Goal: Book appointment/travel/reservation

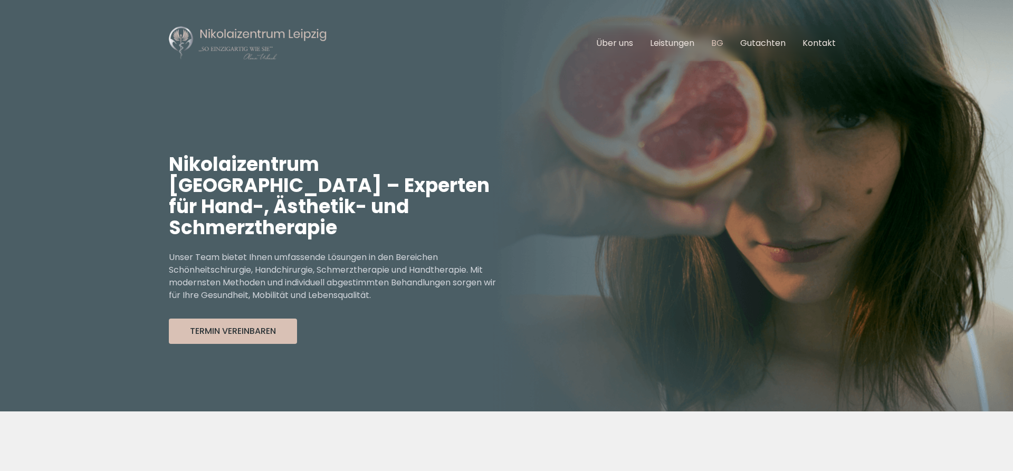
click at [720, 44] on link "BG" at bounding box center [717, 43] width 12 height 12
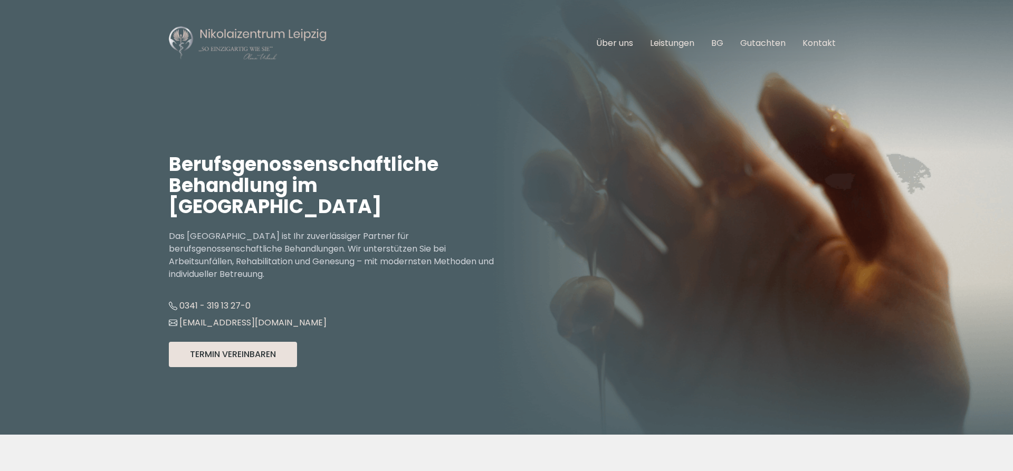
click at [231, 347] on button "Termin Vereinbaren" at bounding box center [233, 354] width 128 height 25
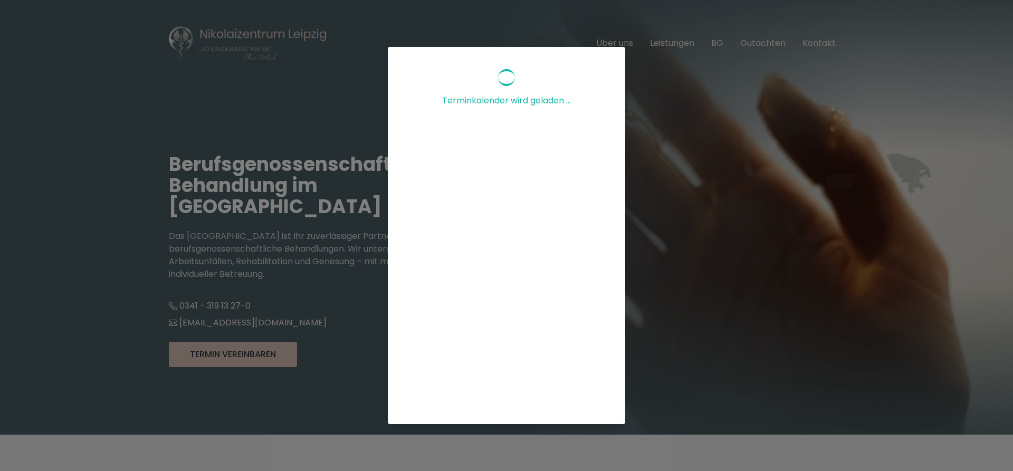
scroll to position [214, 0]
click at [705, 123] on div "Terminkalender wird geladen ..." at bounding box center [506, 235] width 1013 height 471
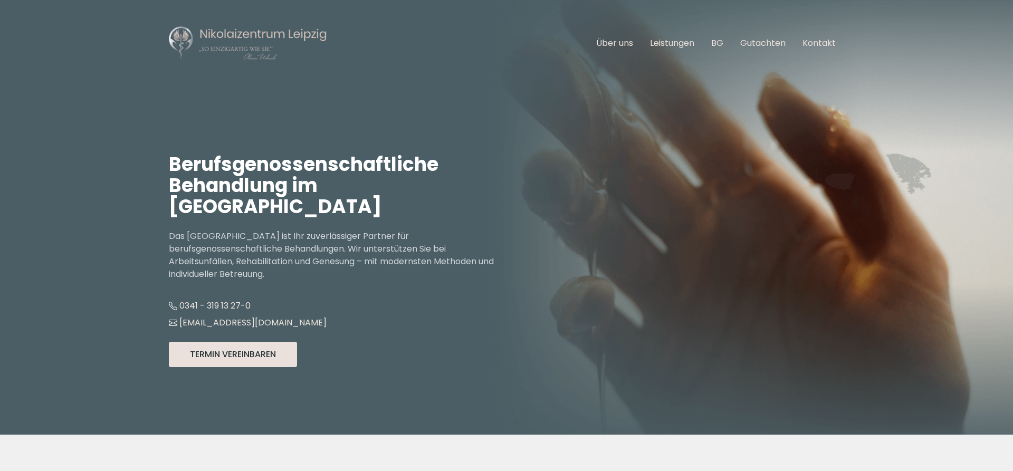
click at [240, 342] on button "Termin Vereinbaren" at bounding box center [233, 354] width 128 height 25
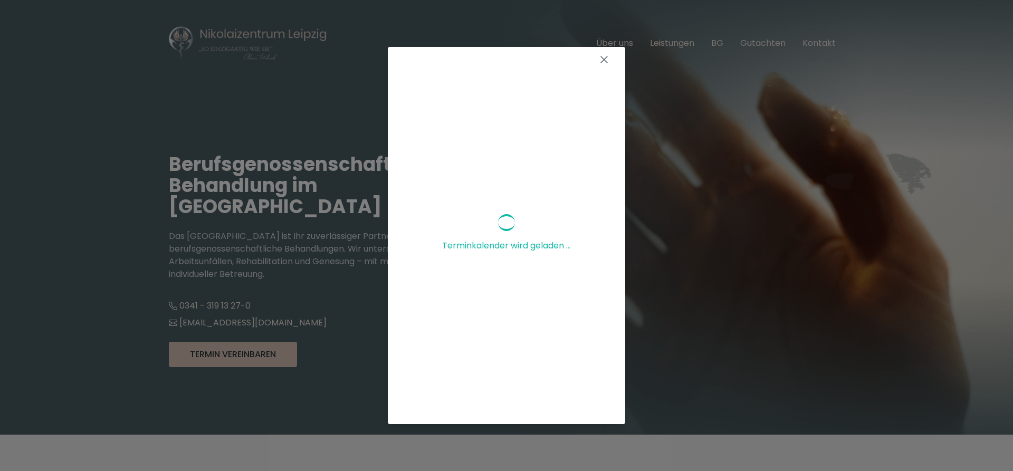
scroll to position [0, 0]
click at [686, 124] on div "Terminkalender wird geladen ..." at bounding box center [506, 235] width 1013 height 471
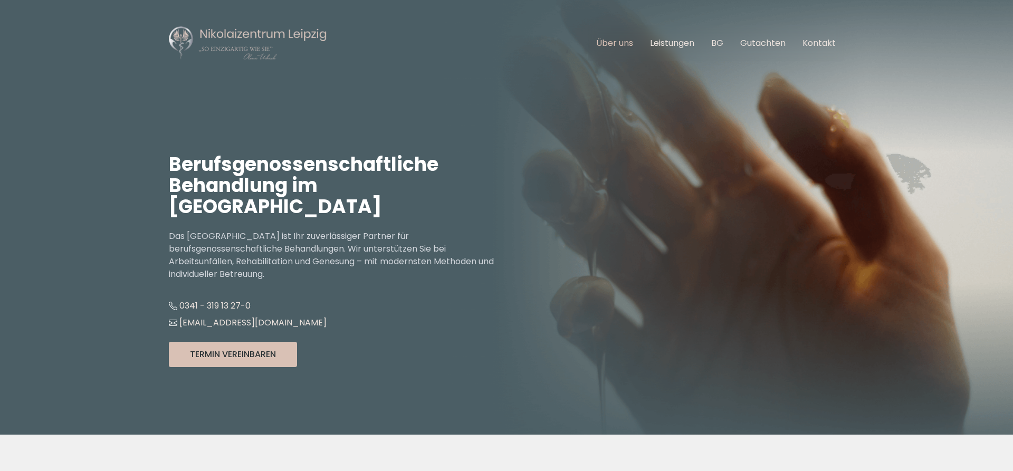
click at [628, 43] on link "Über uns" at bounding box center [614, 43] width 37 height 12
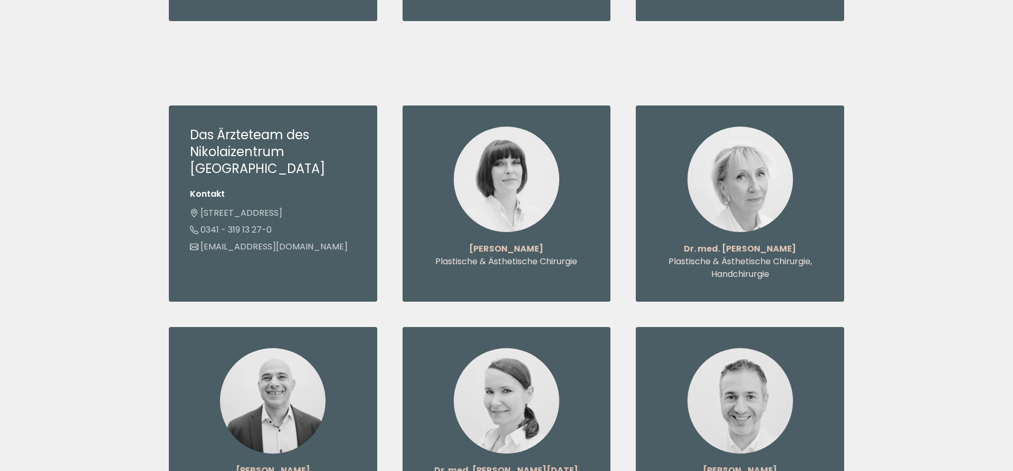
scroll to position [1130, 0]
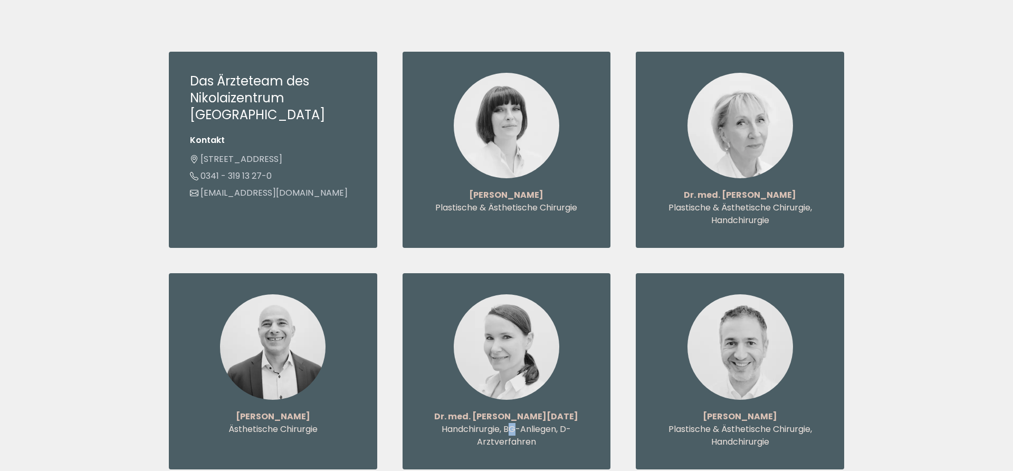
click at [514, 423] on p "Handchirurgie, BG-Anliegen, D-Arztverfahren" at bounding box center [507, 435] width 166 height 25
click at [510, 374] on div "Dr. med. [PERSON_NAME][DATE] Handchirurgie, BG-Anliegen, D-Arztverfahren" at bounding box center [506, 371] width 208 height 196
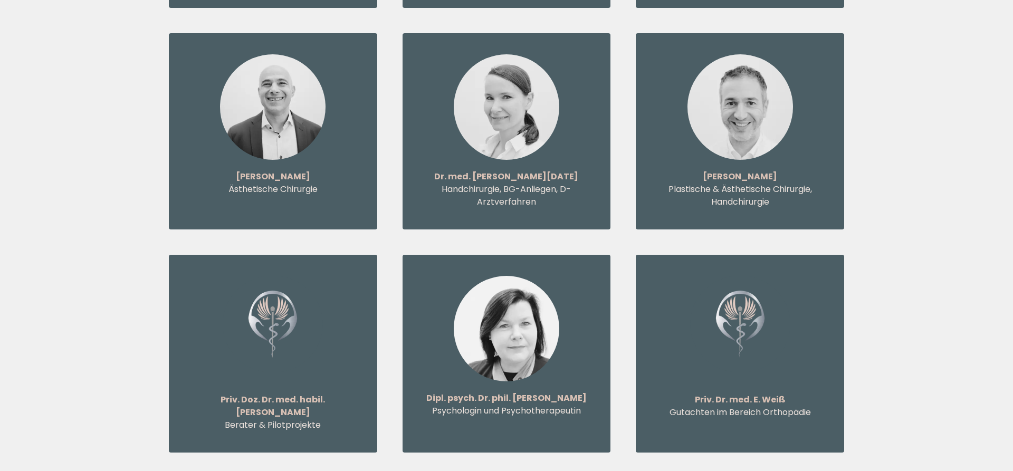
scroll to position [1291, 0]
